Goal: Task Accomplishment & Management: Complete application form

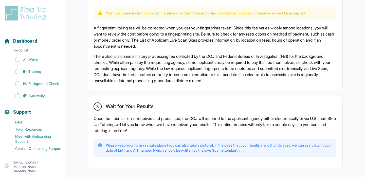
scroll to position [370, 0]
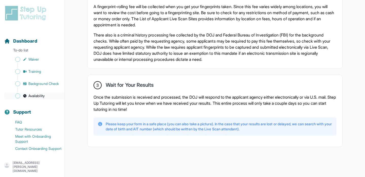
click at [36, 96] on span "Availability" at bounding box center [36, 95] width 16 height 5
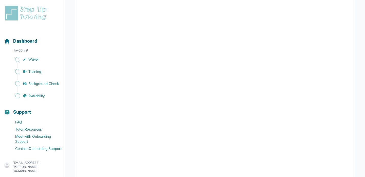
scroll to position [94, 0]
click at [39, 62] on link "Waiver" at bounding box center [34, 59] width 61 height 7
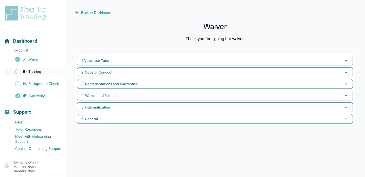
click at [39, 72] on span "Training" at bounding box center [34, 71] width 13 height 5
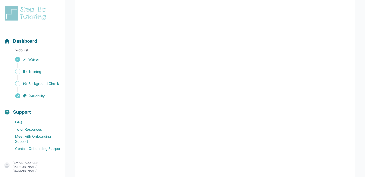
scroll to position [135, 0]
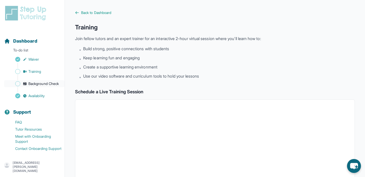
click at [31, 81] on span "Background Check" at bounding box center [43, 83] width 30 height 5
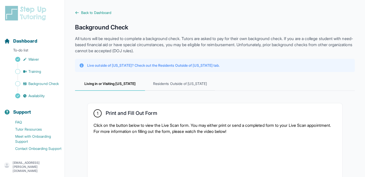
click at [12, 18] on img at bounding box center [26, 13] width 45 height 16
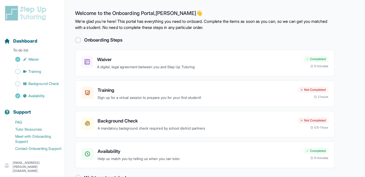
scroll to position [14, 0]
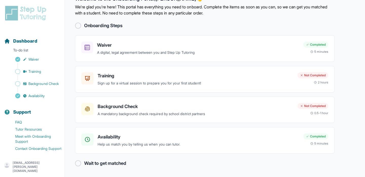
click at [80, 27] on div at bounding box center [78, 26] width 6 height 6
